Goal: Information Seeking & Learning: Learn about a topic

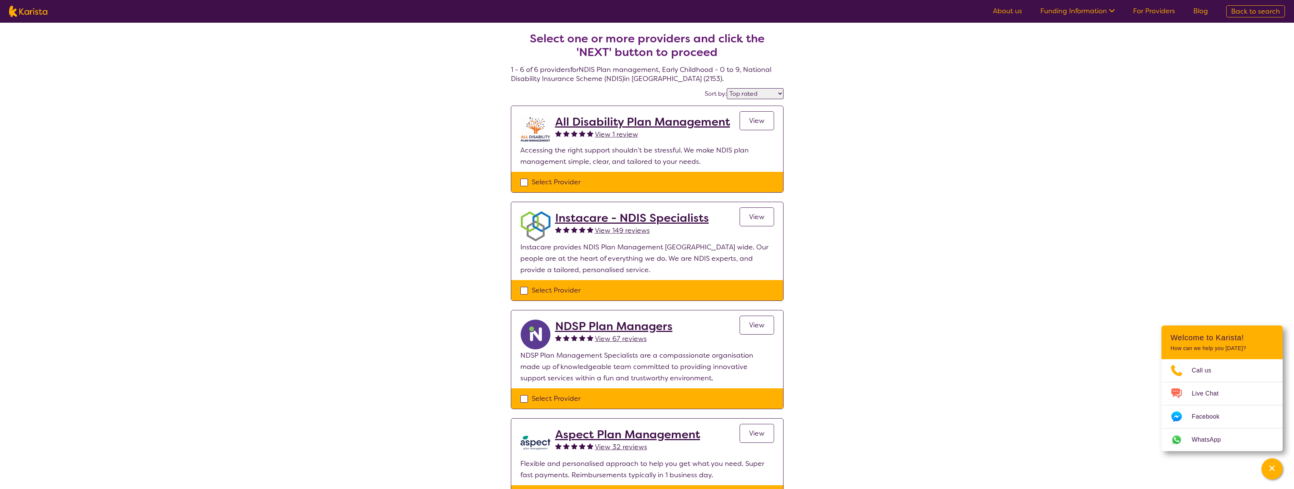
select select "by_score"
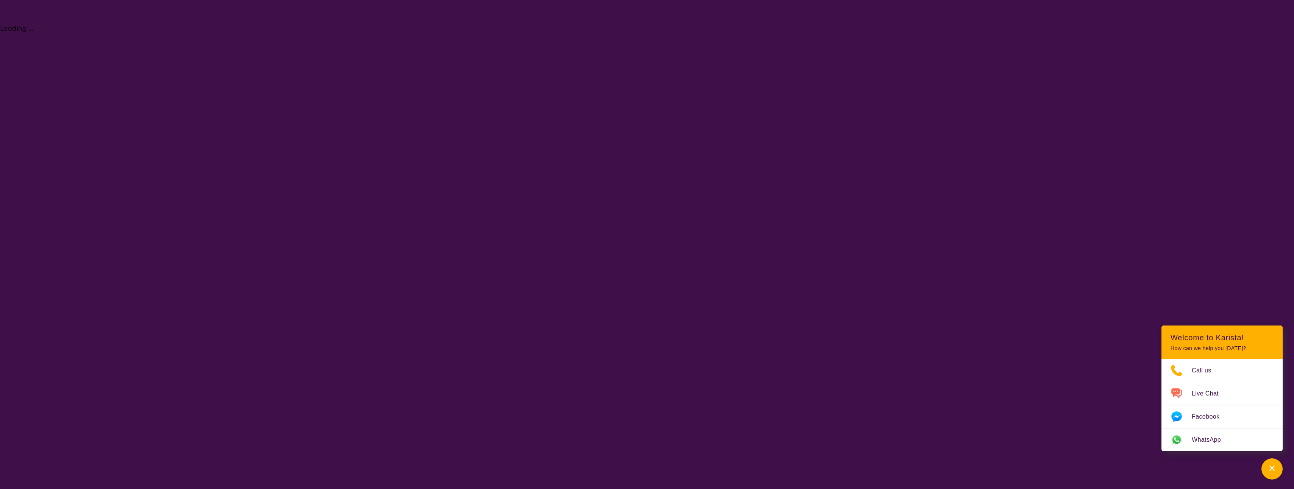
select select "NDIS Plan management"
select select "EC"
select select "NDIS"
select select "NDIS Plan management"
select select "EC"
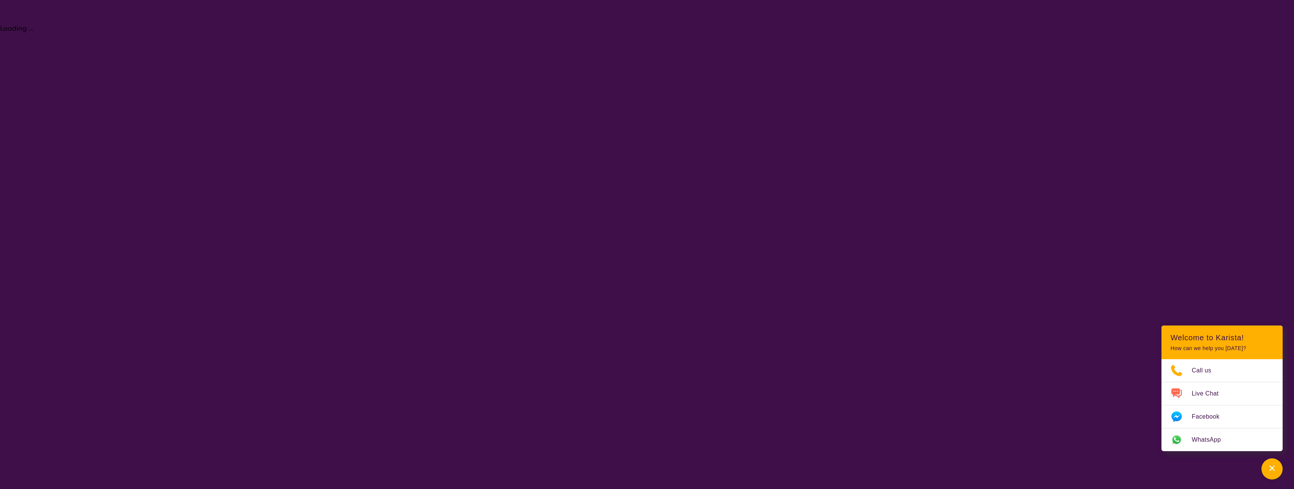
select select "NDIS"
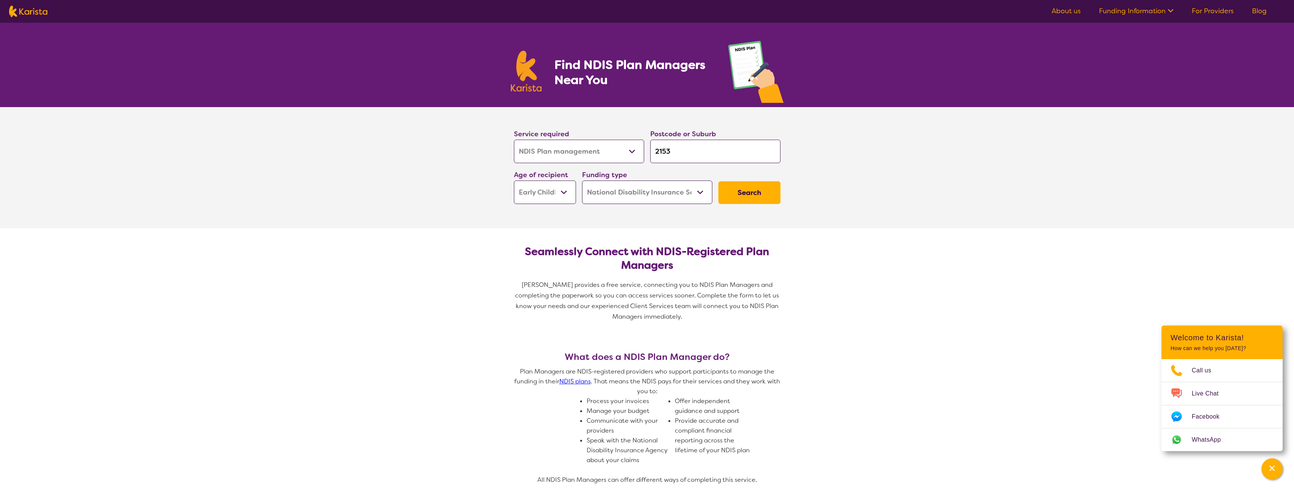
click at [634, 153] on select "Allied Health Assistant Assessment ([MEDICAL_DATA] or [MEDICAL_DATA]) Behaviour…" at bounding box center [579, 151] width 130 height 23
click at [670, 152] on input "2153" at bounding box center [715, 151] width 130 height 23
drag, startPoint x: 675, startPoint y: 151, endPoint x: 651, endPoint y: 157, distance: 24.5
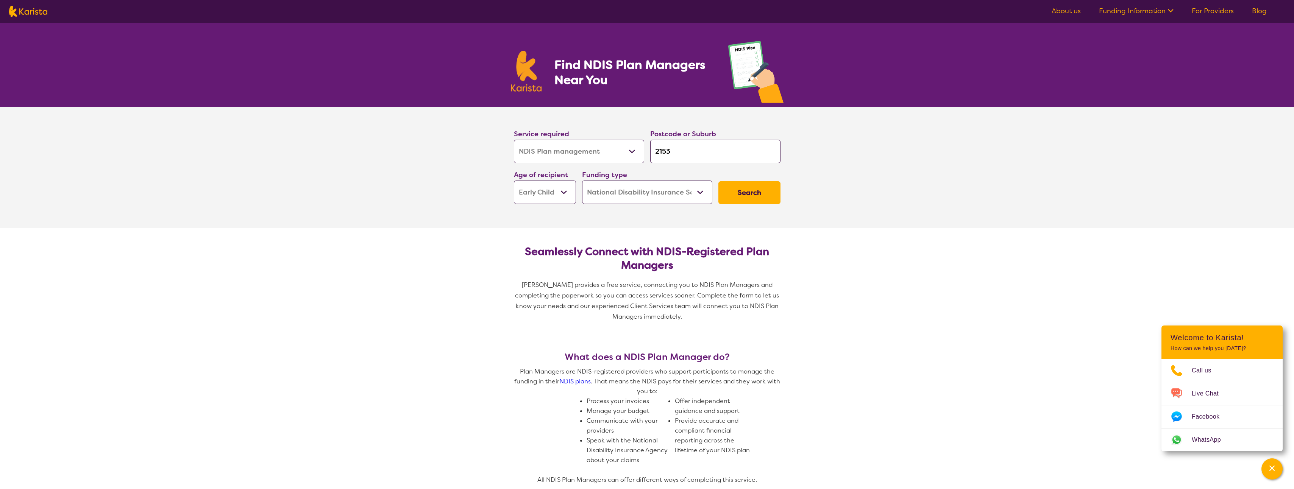
click at [651, 157] on input "2153" at bounding box center [715, 151] width 130 height 23
type input "d"
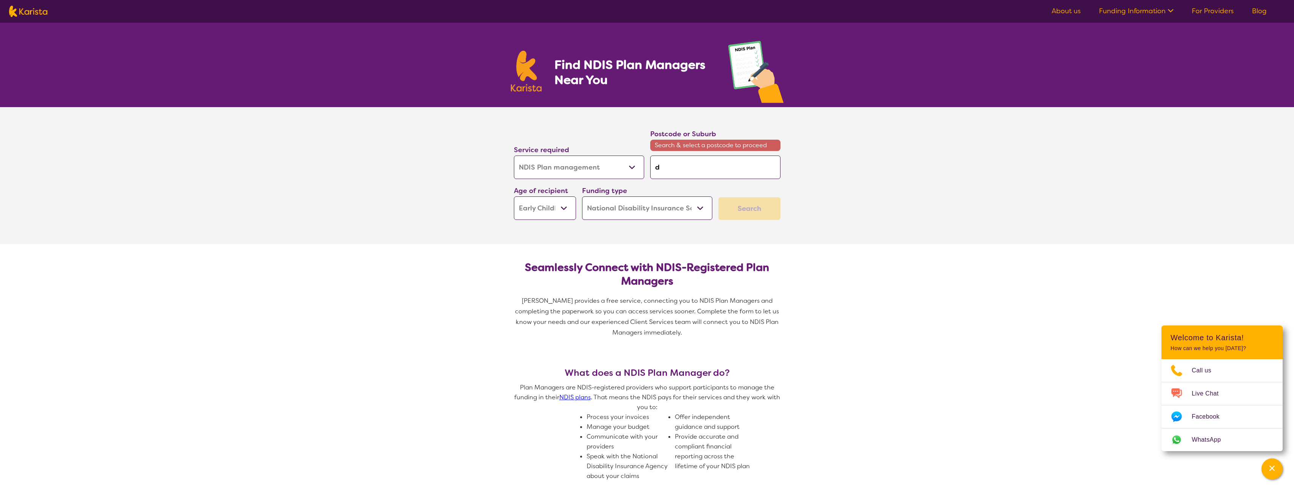
type input "do"
type input "doo"
type input "doon"
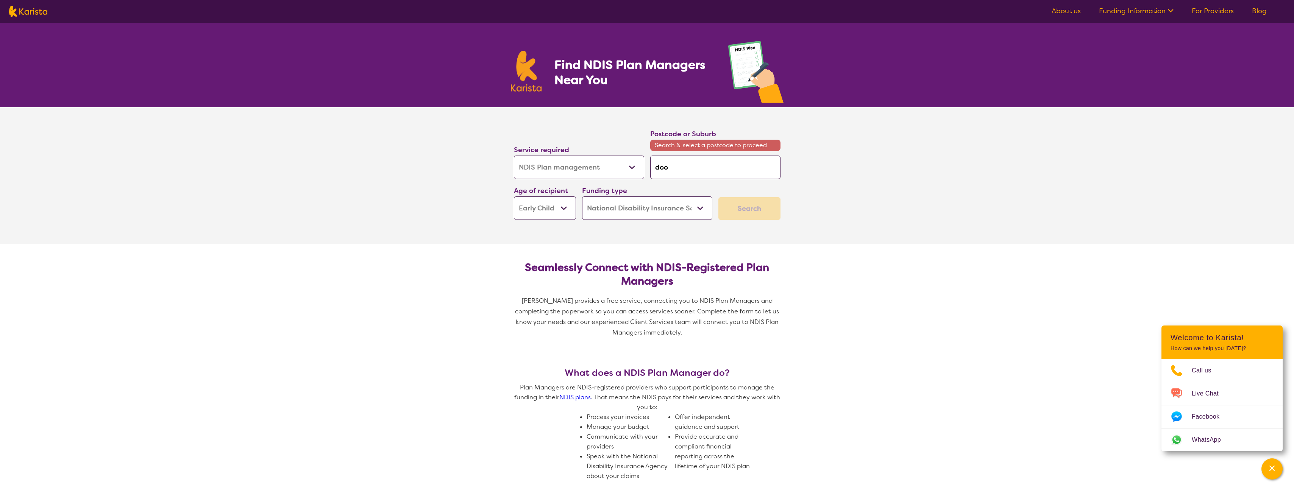
type input "doon"
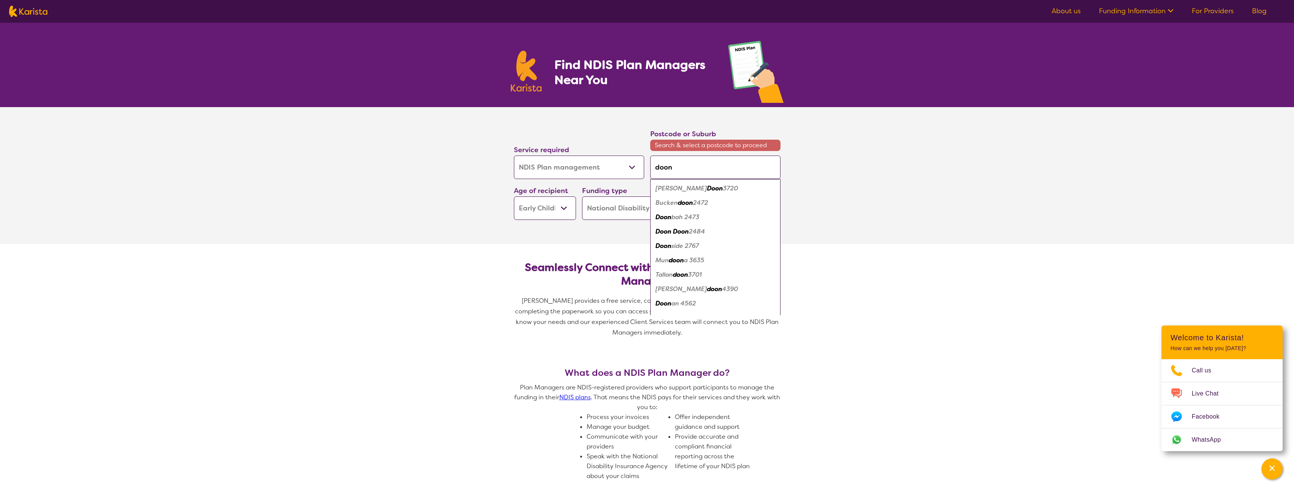
type input "doons"
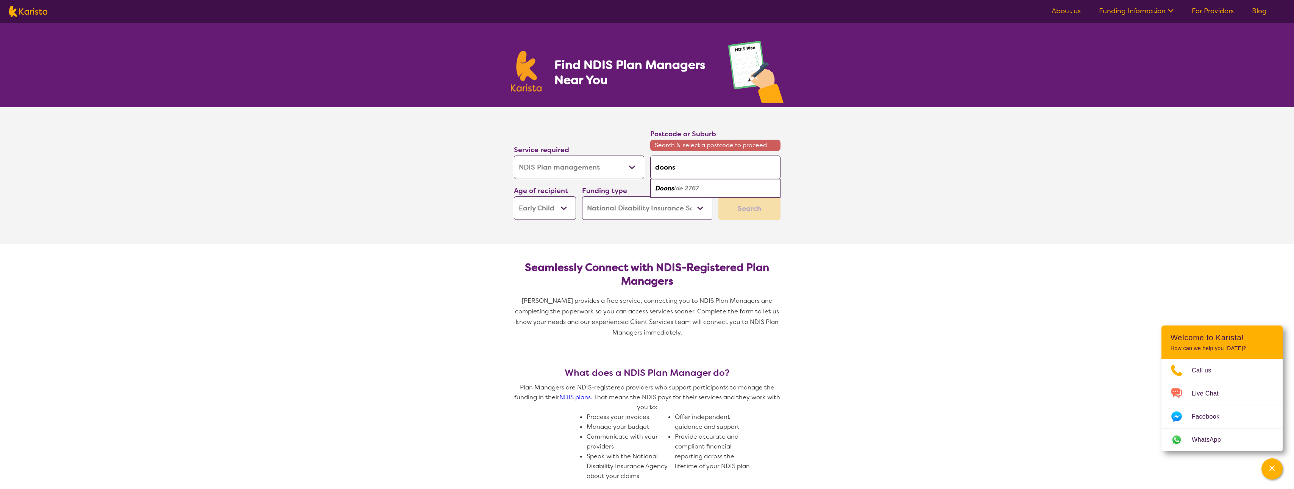
click at [674, 193] on div "Doons ide 2767" at bounding box center [715, 188] width 123 height 14
type input "2767"
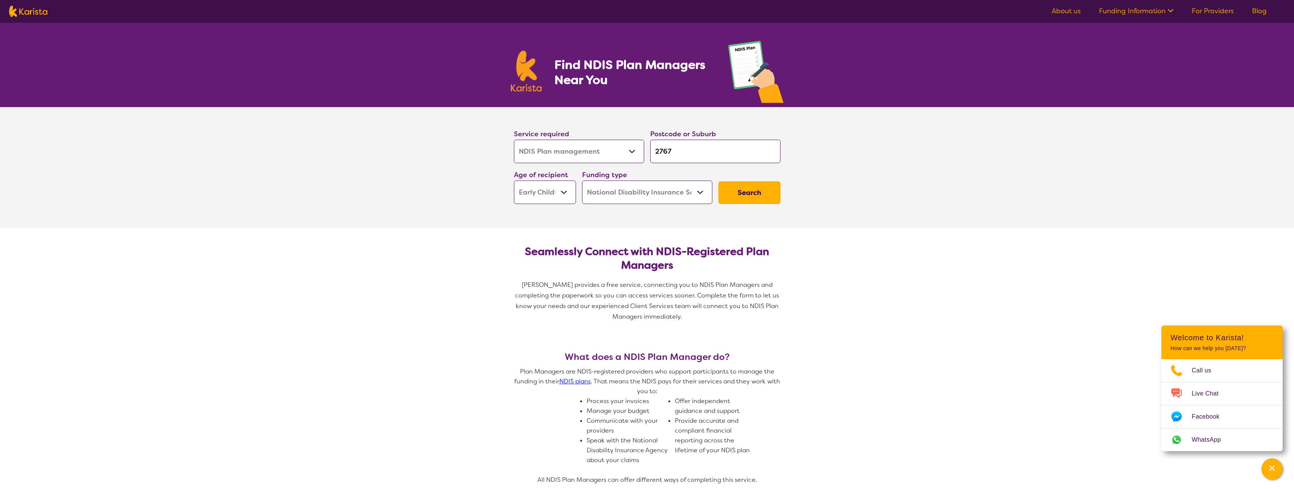
click at [729, 194] on button "Search" at bounding box center [749, 192] width 62 height 23
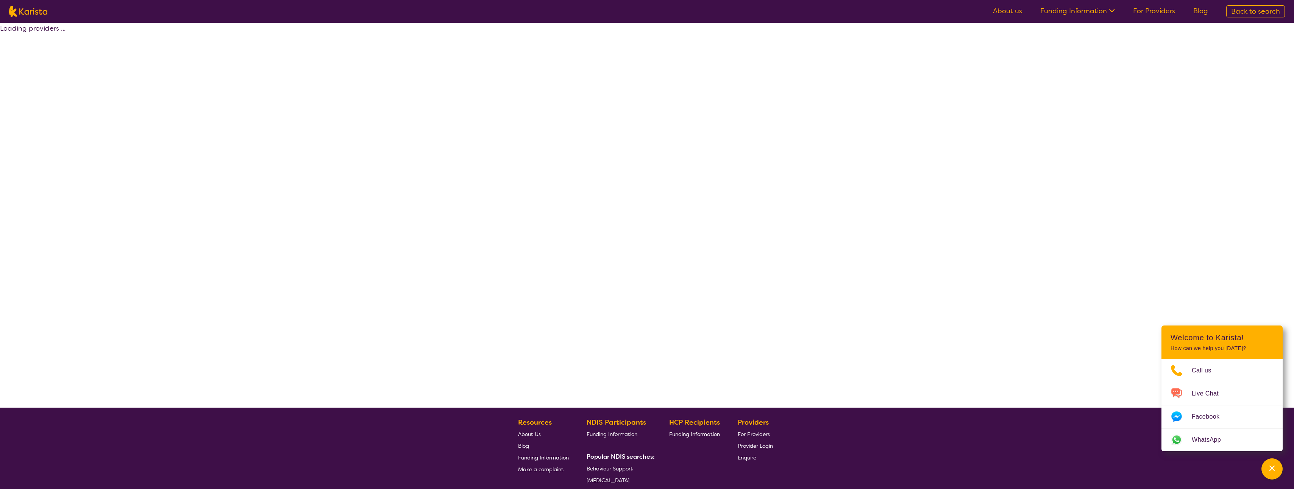
select select "by_score"
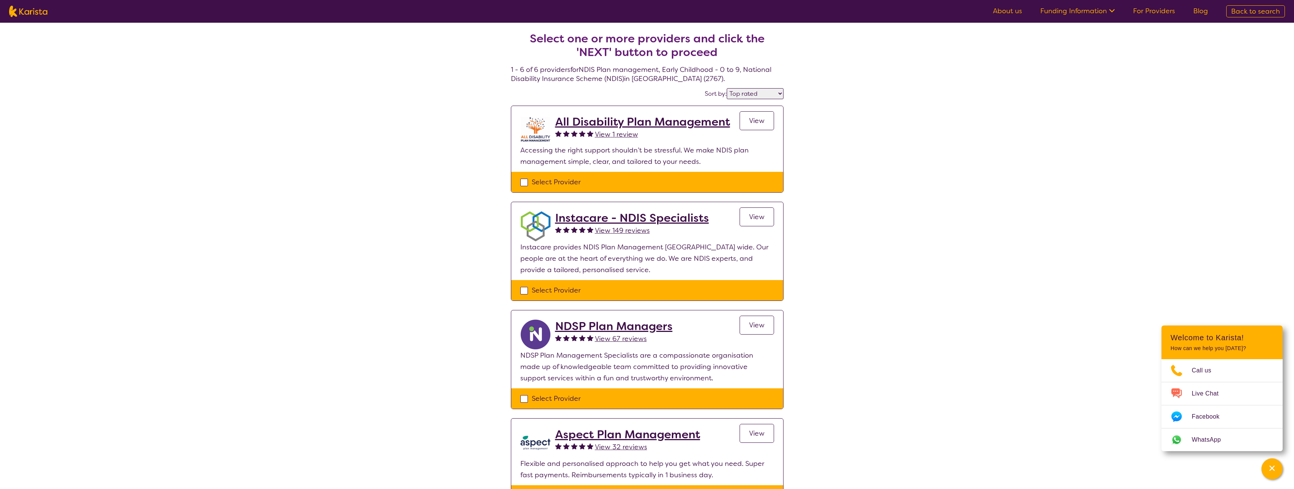
scroll to position [227, 0]
